Goal: Find contact information

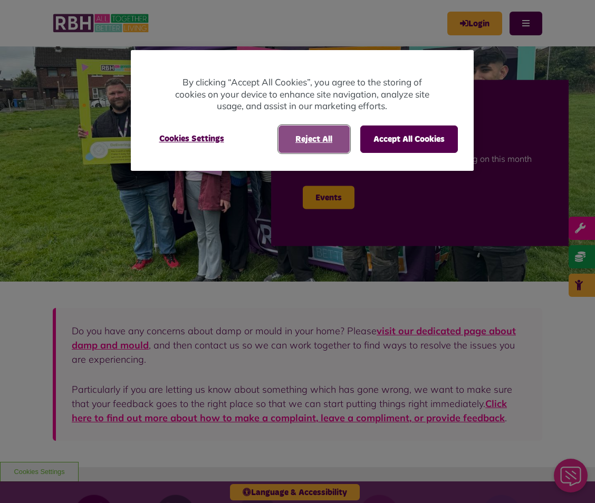
click at [311, 142] on button "Reject All" at bounding box center [313, 138] width 71 height 27
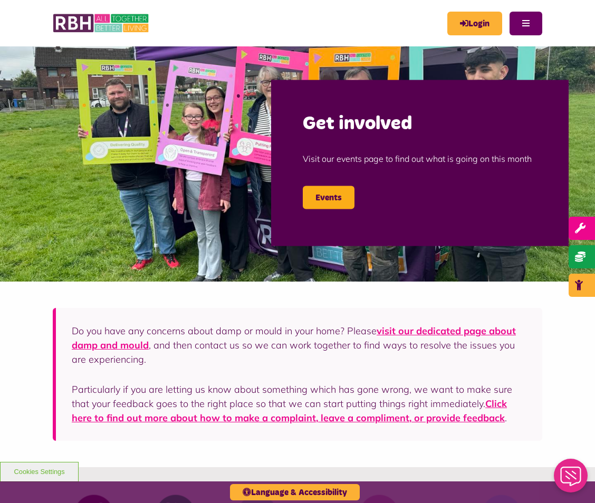
click at [523, 24] on button "Menu" at bounding box center [525, 24] width 33 height 24
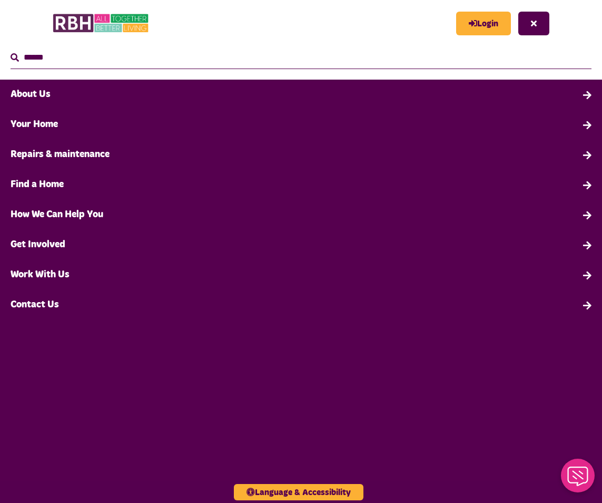
click at [53, 304] on link "Contact Us" at bounding box center [301, 305] width 602 height 30
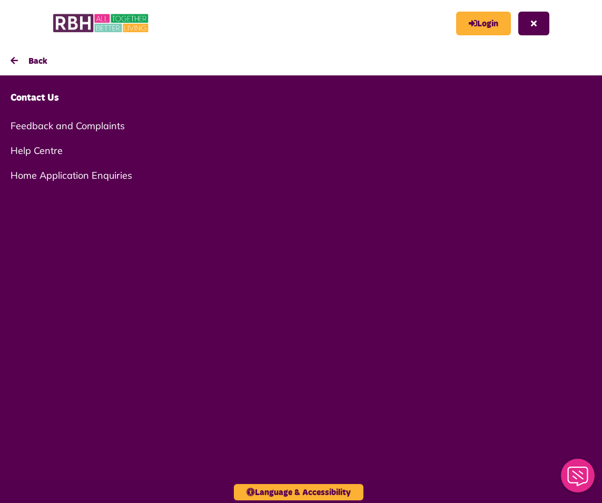
click at [45, 150] on link "Help Centre" at bounding box center [301, 150] width 602 height 25
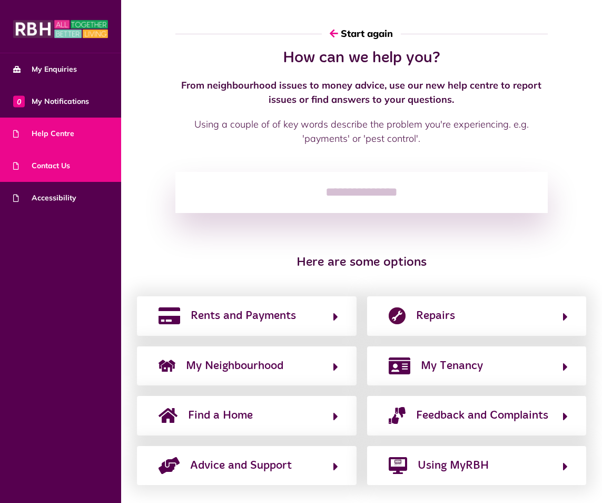
click at [64, 170] on span "Contact Us" at bounding box center [41, 165] width 57 height 11
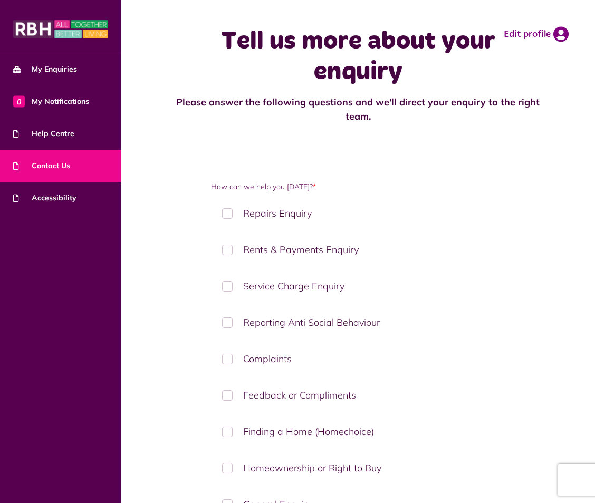
click at [44, 25] on img at bounding box center [60, 28] width 95 height 21
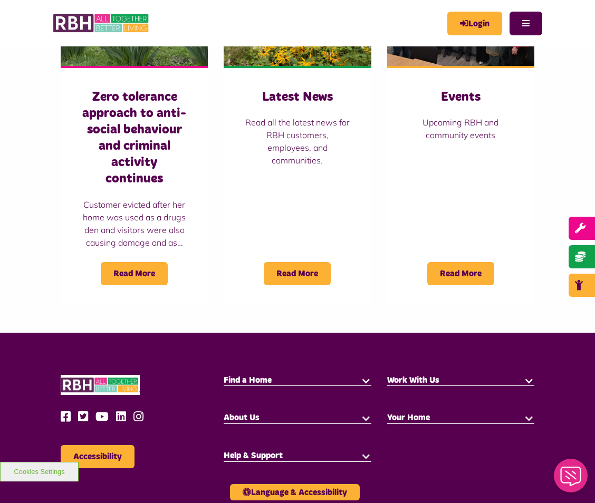
scroll to position [962, 0]
